Goal: Find specific page/section: Find specific page/section

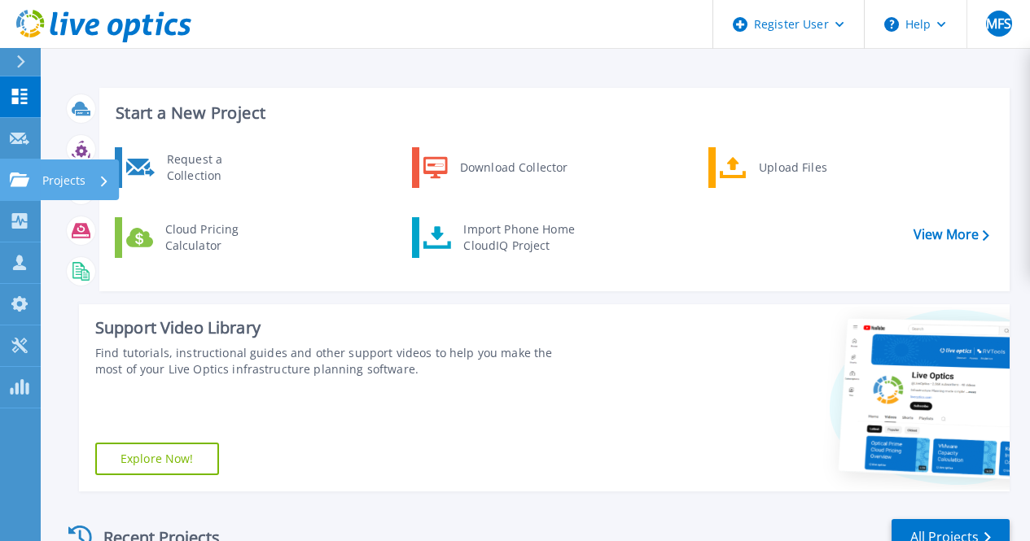
click at [14, 199] on link "Projects Projects" at bounding box center [20, 181] width 41 height 42
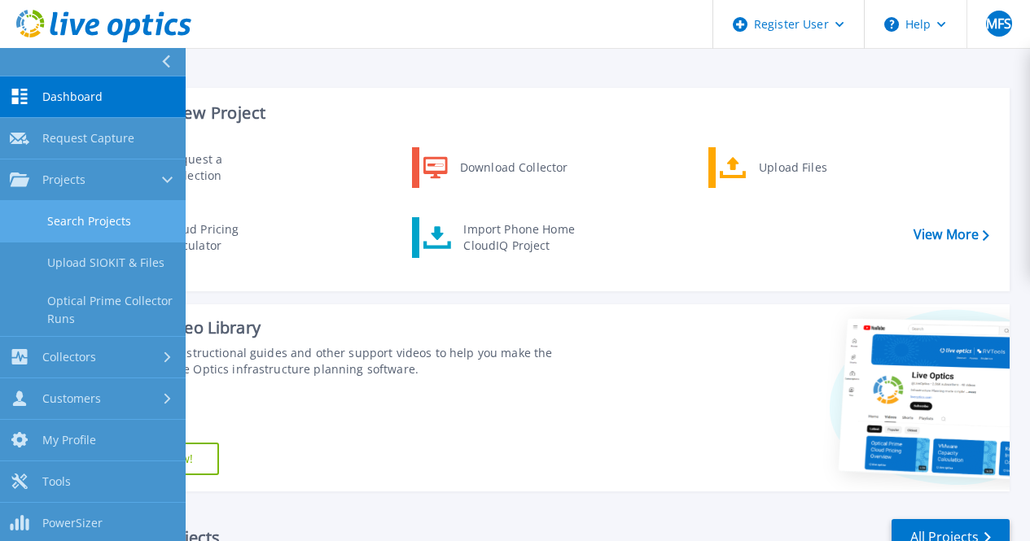
click at [105, 214] on link "Search Projects" at bounding box center [93, 222] width 186 height 42
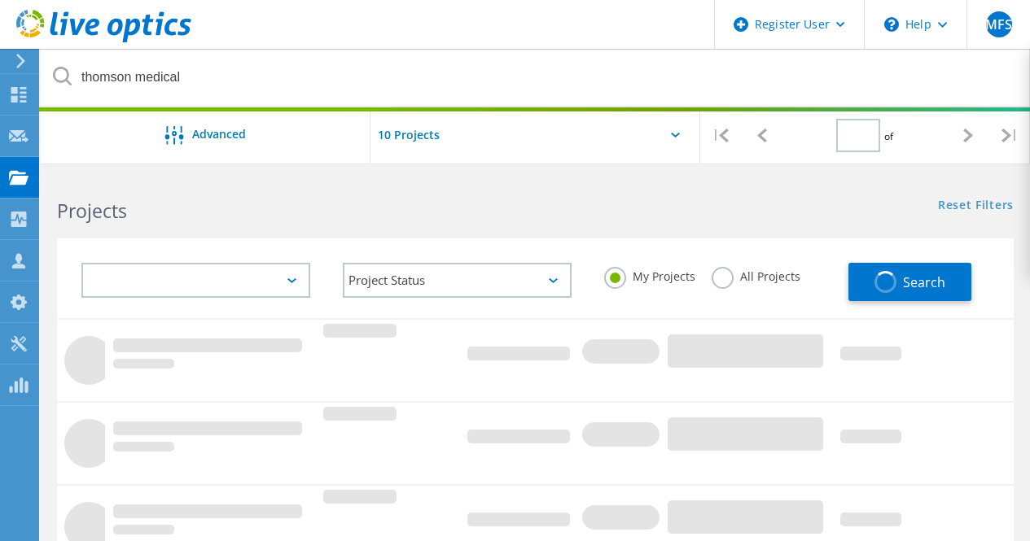
type input "1"
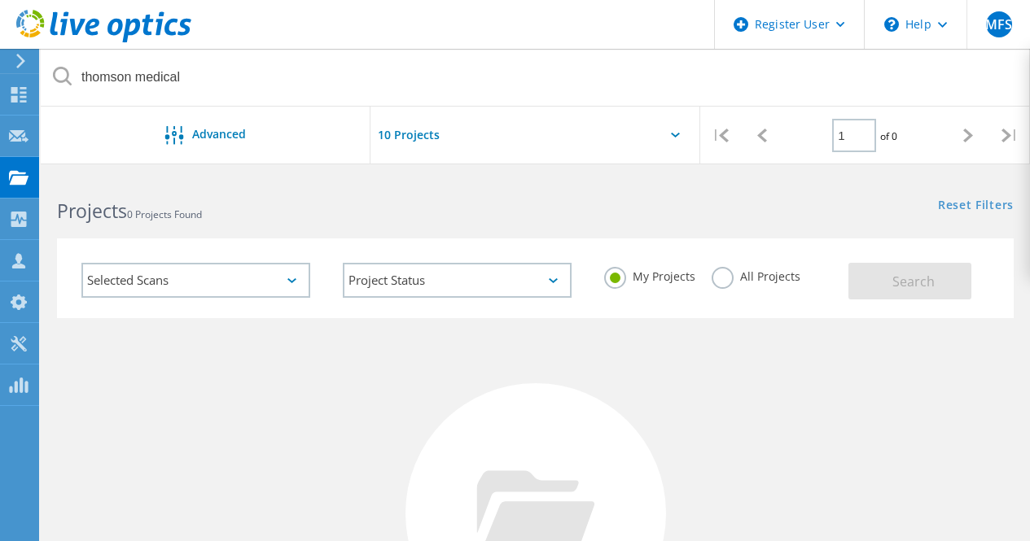
click at [721, 270] on label "All Projects" at bounding box center [755, 274] width 89 height 15
click at [0, 0] on input "All Projects" at bounding box center [0, 0] width 0 height 0
click at [897, 269] on button "Search" at bounding box center [909, 281] width 123 height 37
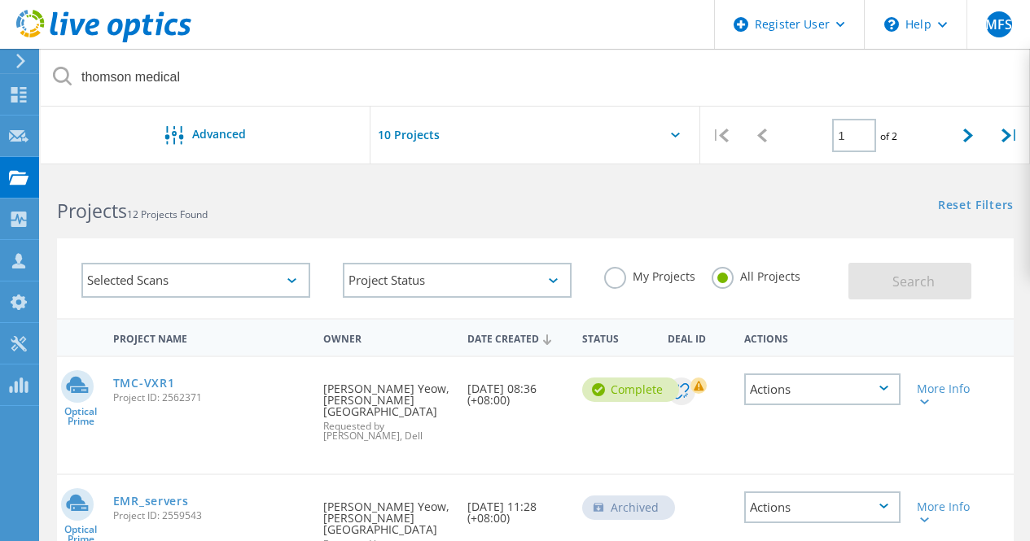
click at [149, 393] on span "Project ID: 2562371" at bounding box center [210, 398] width 195 height 10
click at [150, 386] on link "TMC-VXR1" at bounding box center [144, 383] width 62 height 11
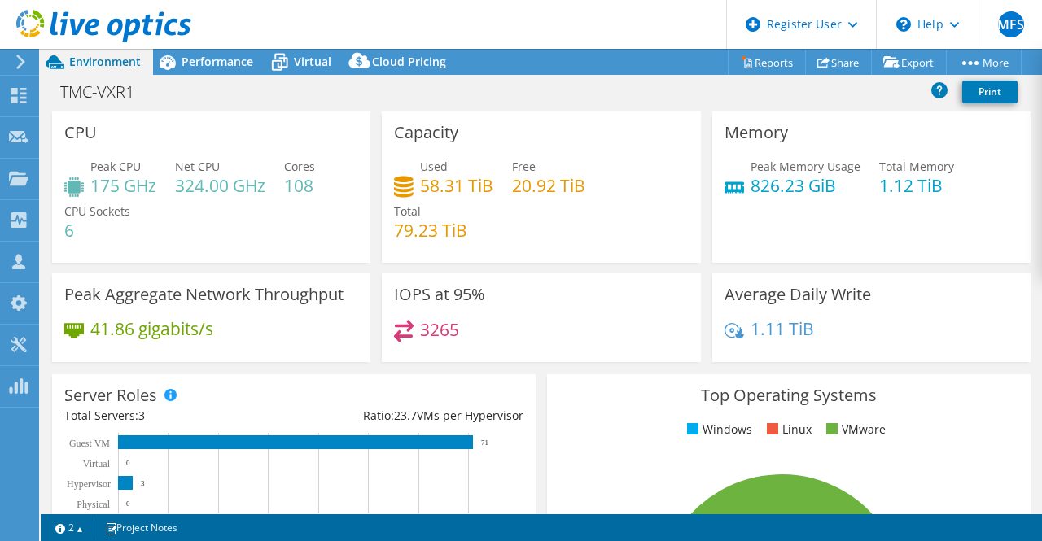
click at [575, 169] on div "Free 20.92 TiB" at bounding box center [548, 176] width 73 height 37
